Goal: Navigation & Orientation: Find specific page/section

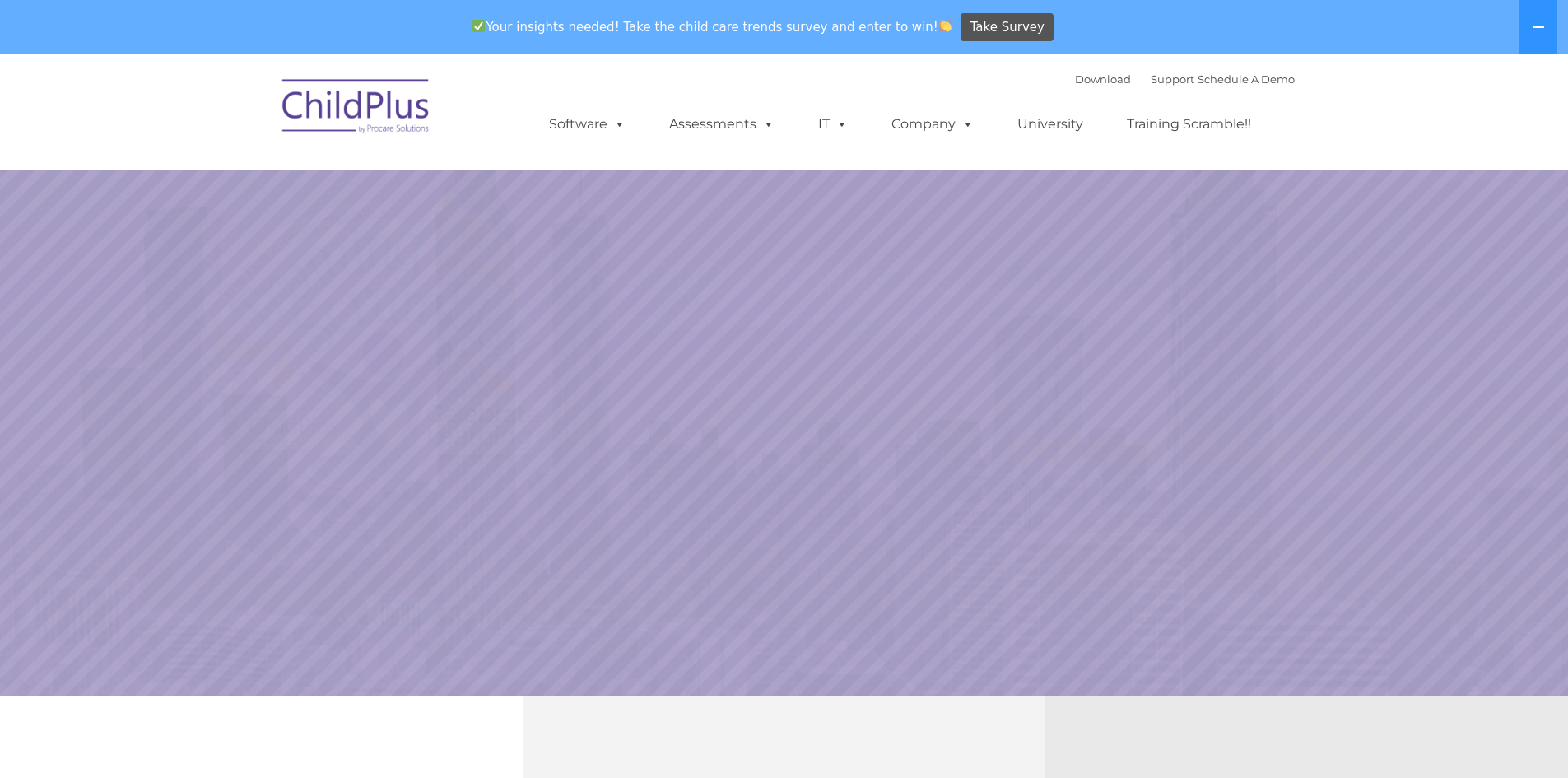
select select "MEDIUM"
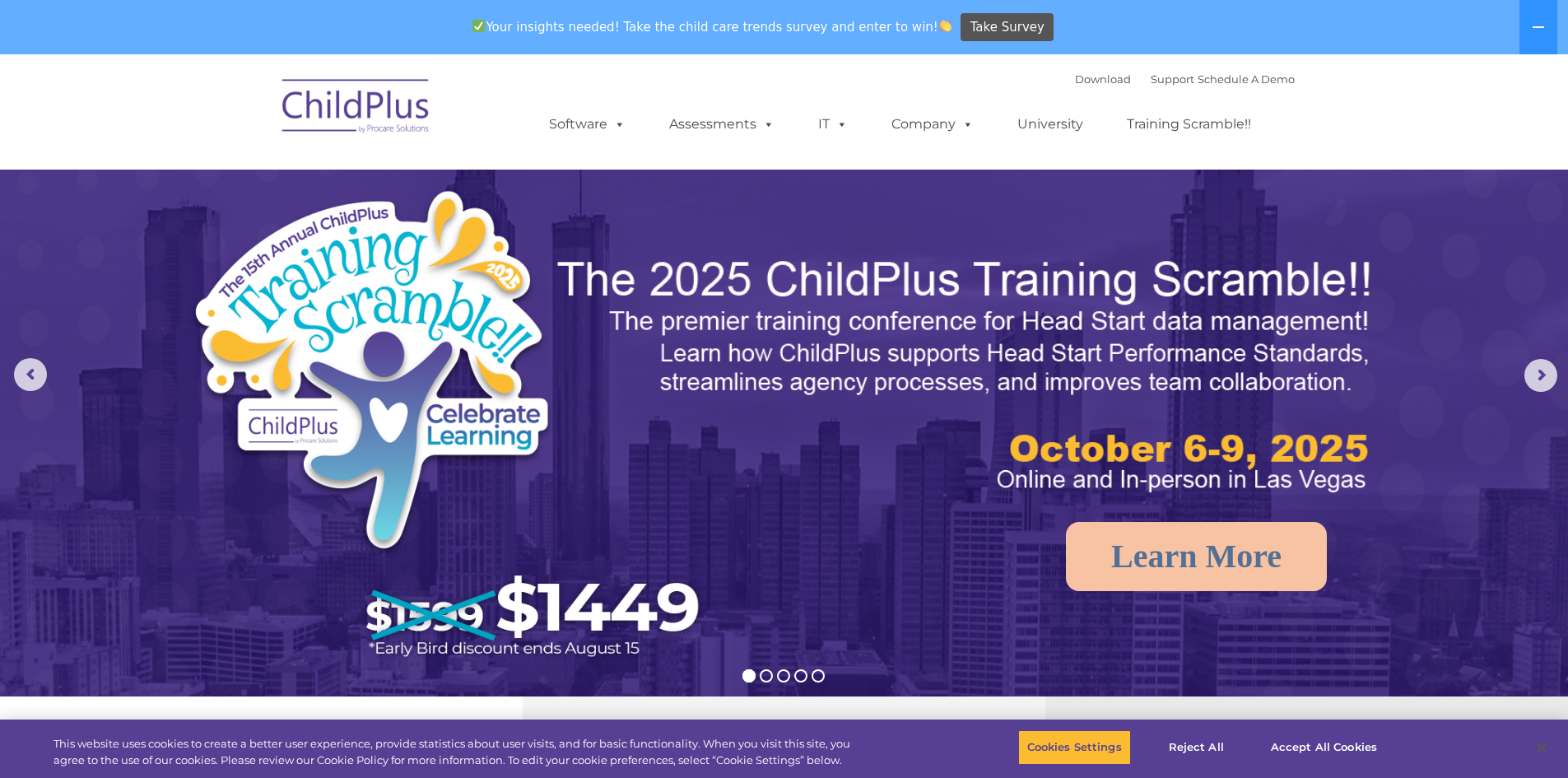
click at [333, 105] on img at bounding box center [356, 109] width 164 height 83
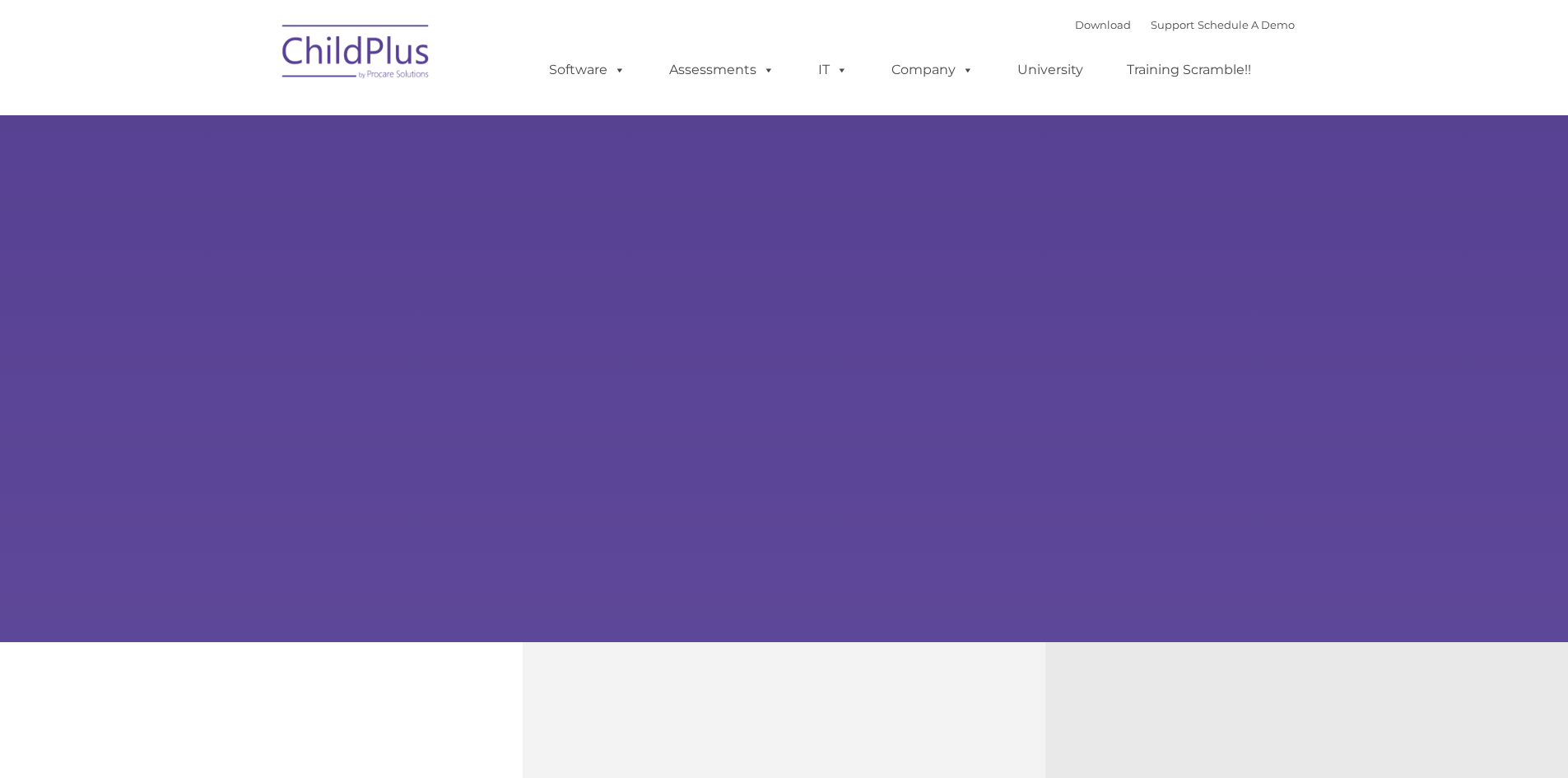
type input ""
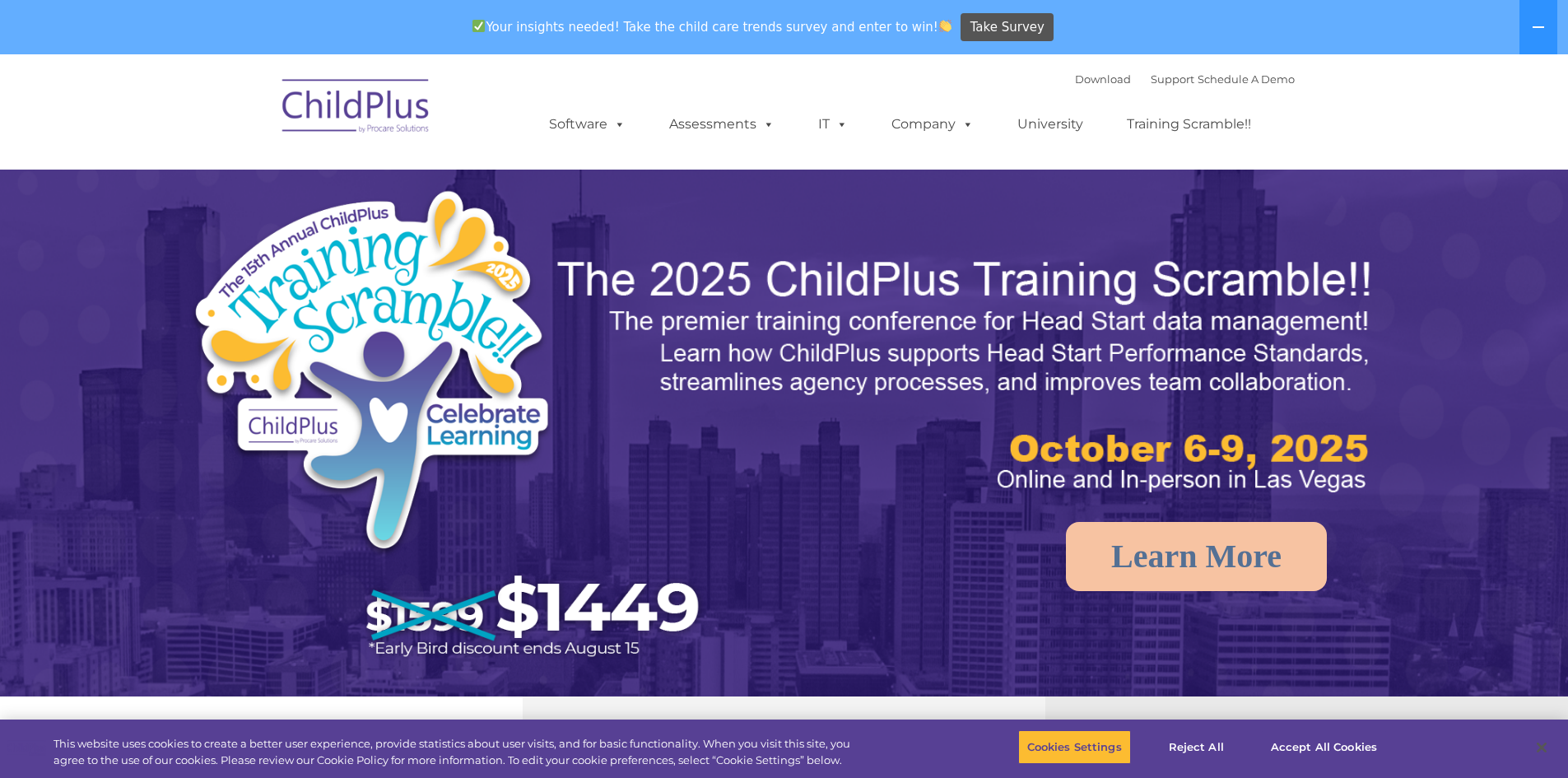
select select "MEDIUM"
